Goal: Task Accomplishment & Management: Complete application form

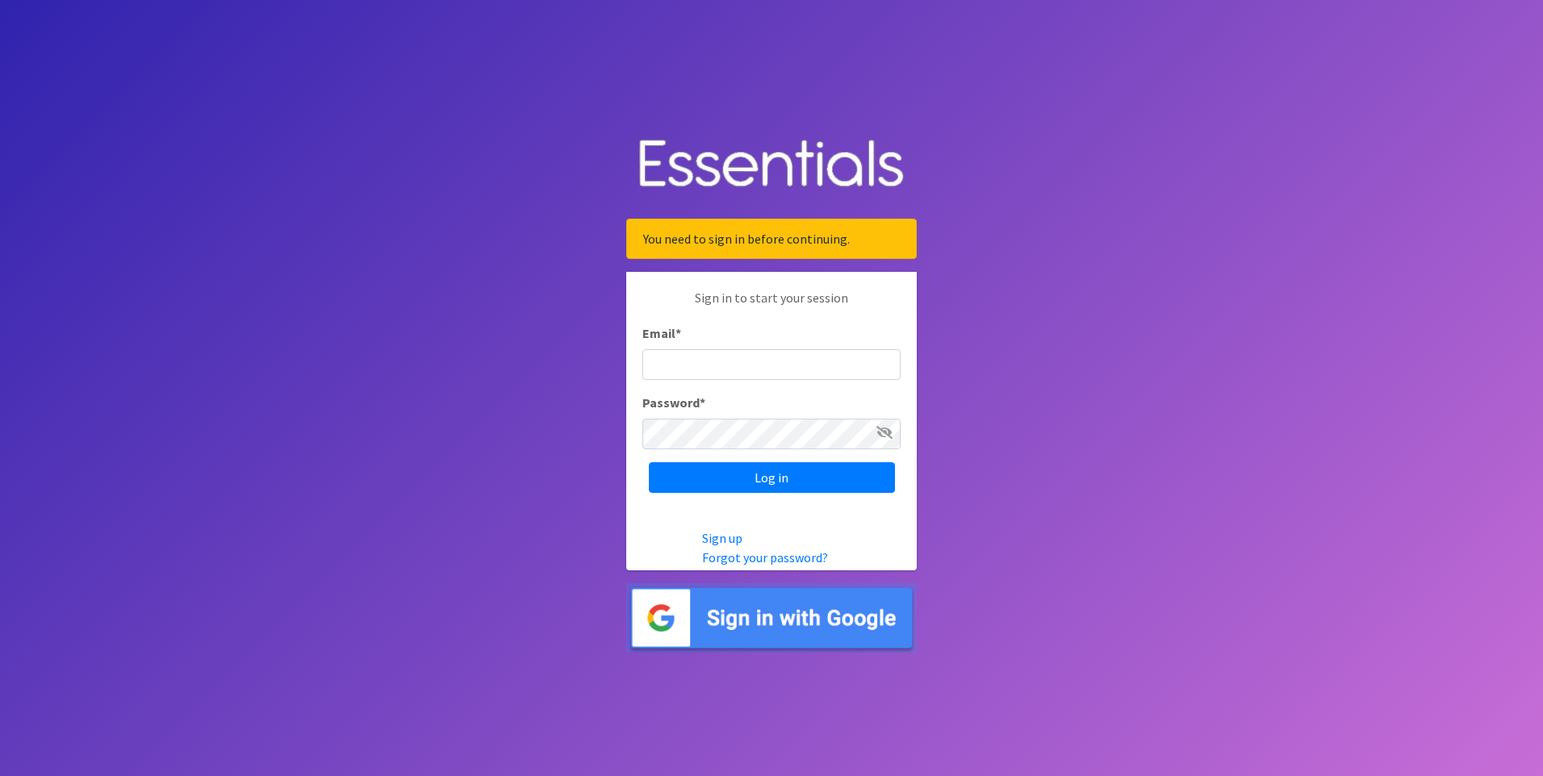
click at [708, 362] on input "Email *" at bounding box center [772, 365] width 258 height 31
type input "k"
type input "Karen.L.Andrews@tuftsmedicine.org"
click at [776, 477] on input "Log in" at bounding box center [772, 478] width 246 height 31
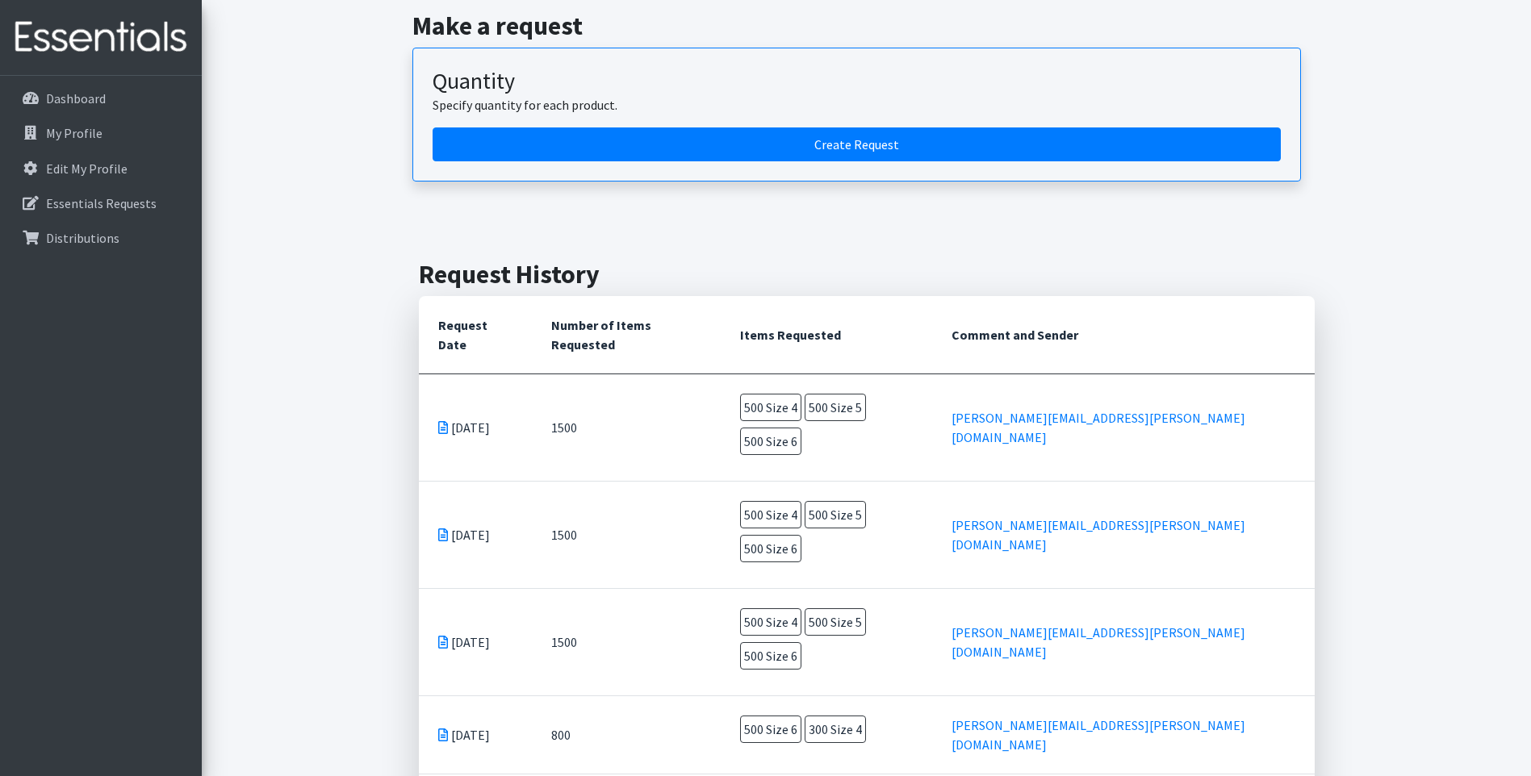
scroll to position [195, 0]
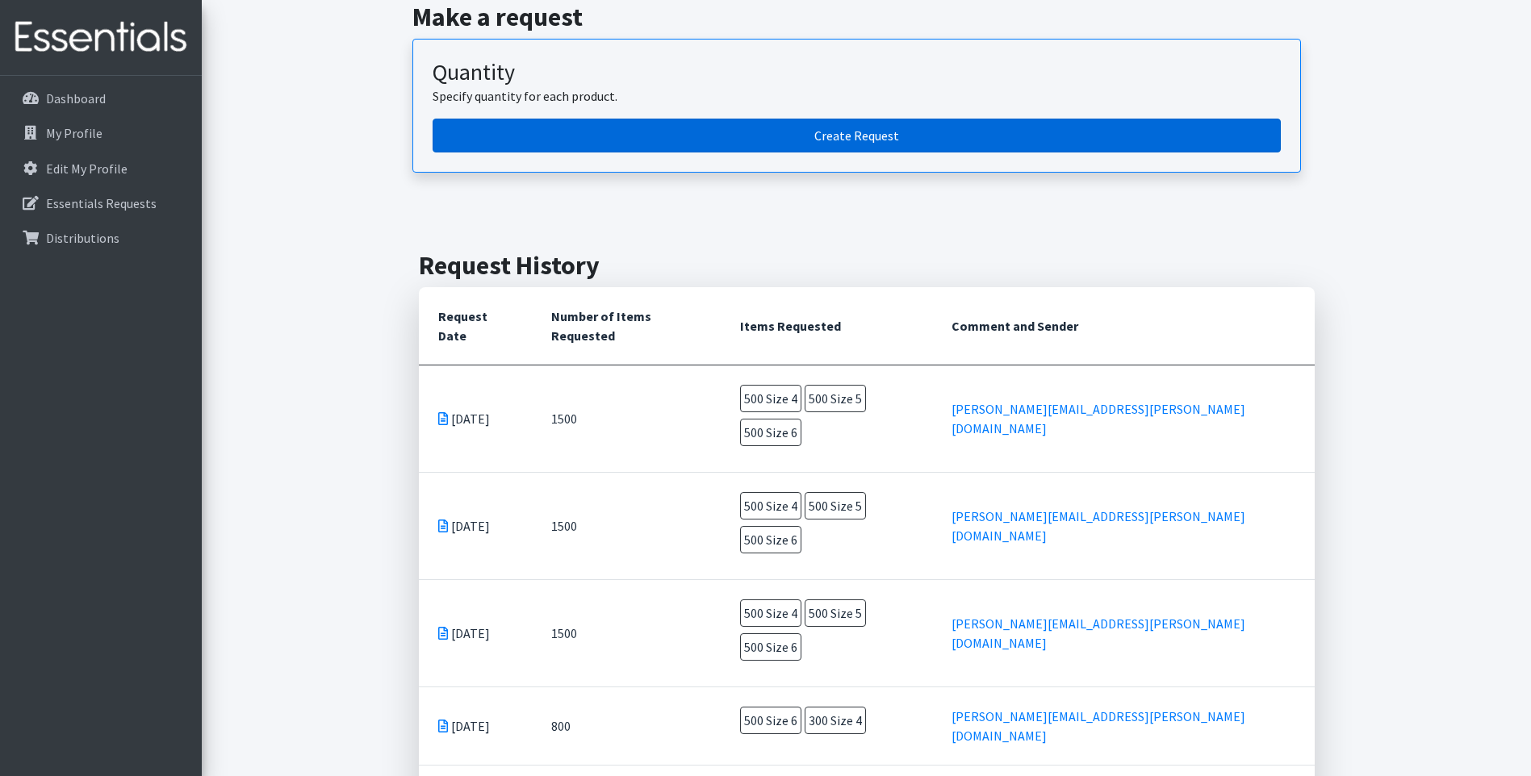
click at [880, 132] on link "Create Request" at bounding box center [857, 136] width 848 height 34
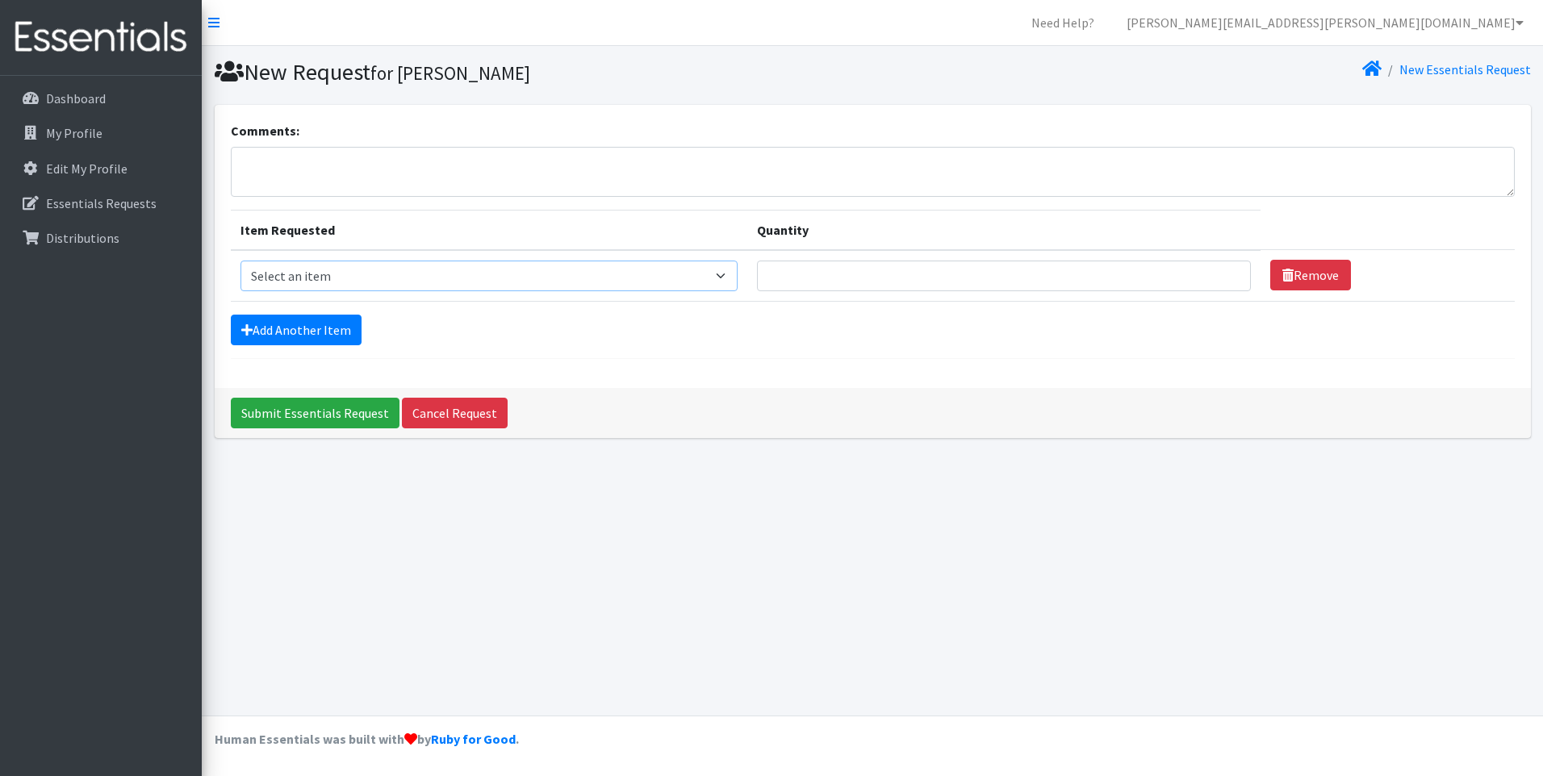
click at [736, 276] on select "Select an item Overnights - L/XL (60-125 lbs) Overnights - S/M (38-65 lbs) Pree…" at bounding box center [490, 276] width 498 height 31
